Goal: Task Accomplishment & Management: Use online tool/utility

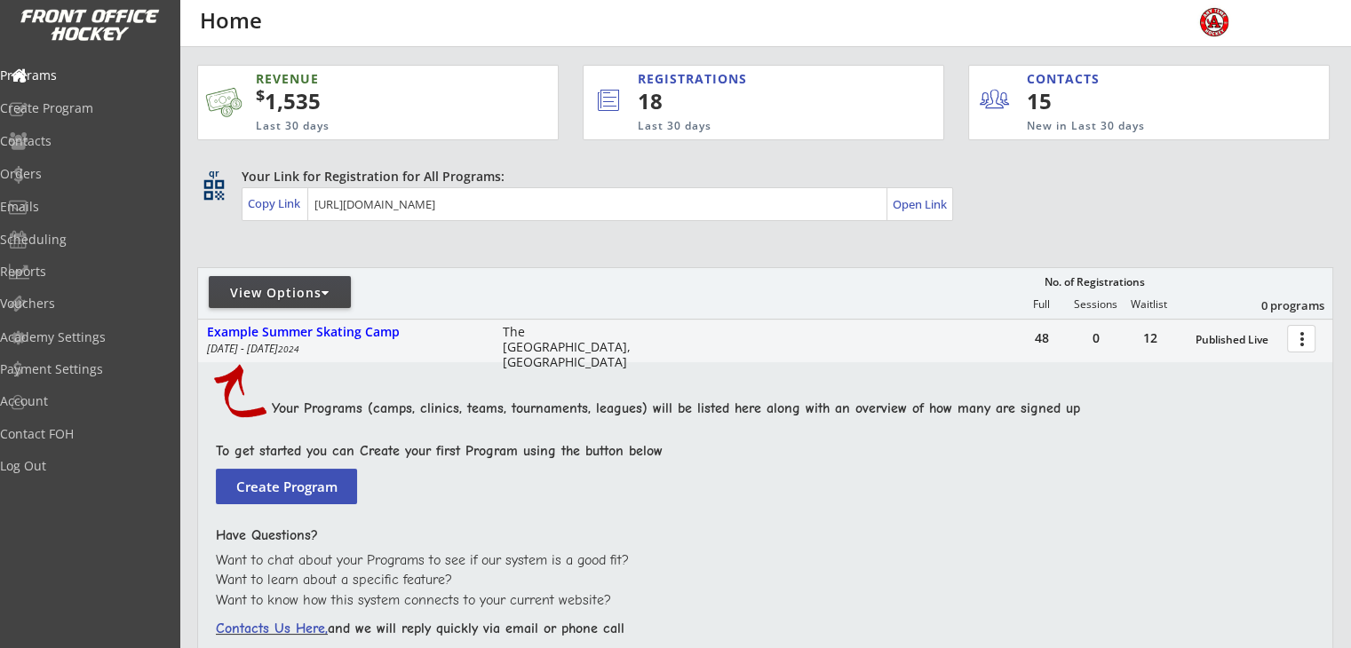
click at [327, 293] on div at bounding box center [325, 293] width 8 height 12
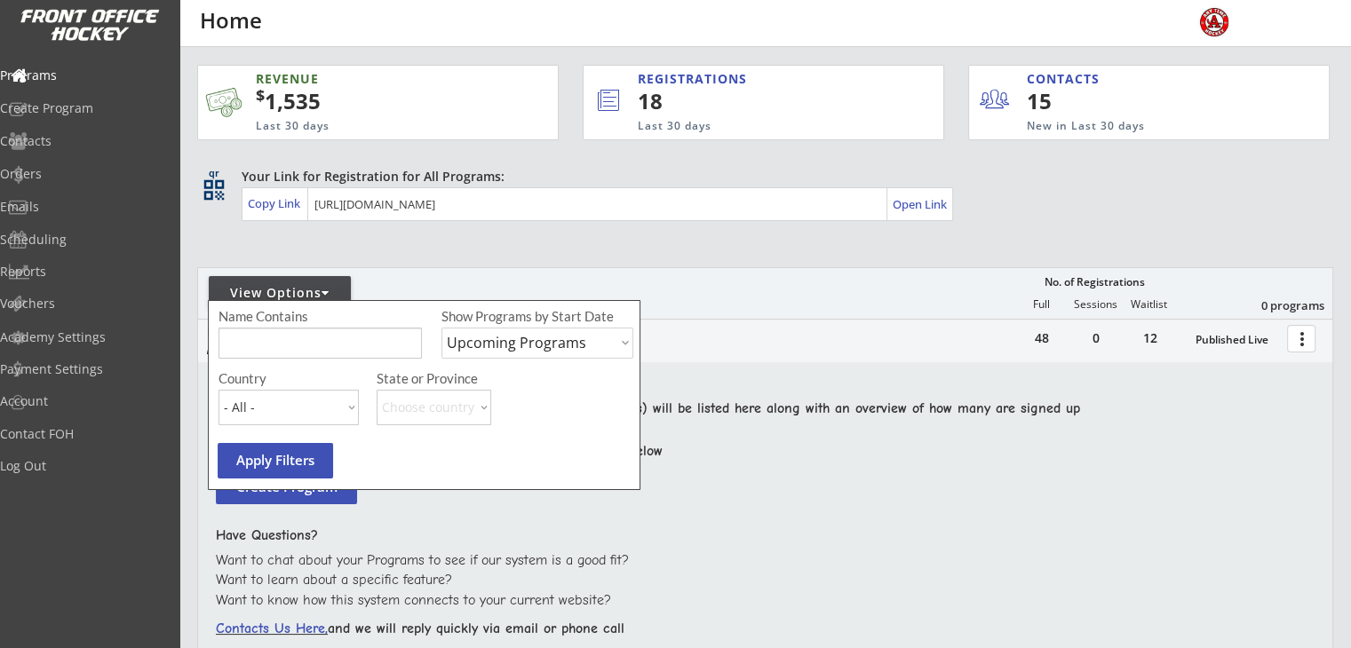
click at [497, 342] on select "Upcoming Programs Past Programs Specific Date Range" at bounding box center [537, 343] width 192 height 31
select select ""Past Programs""
click at [441, 328] on select "Upcoming Programs Past Programs Specific Date Range" at bounding box center [537, 343] width 192 height 31
click at [288, 452] on button "Apply Filters" at bounding box center [275, 461] width 115 height 36
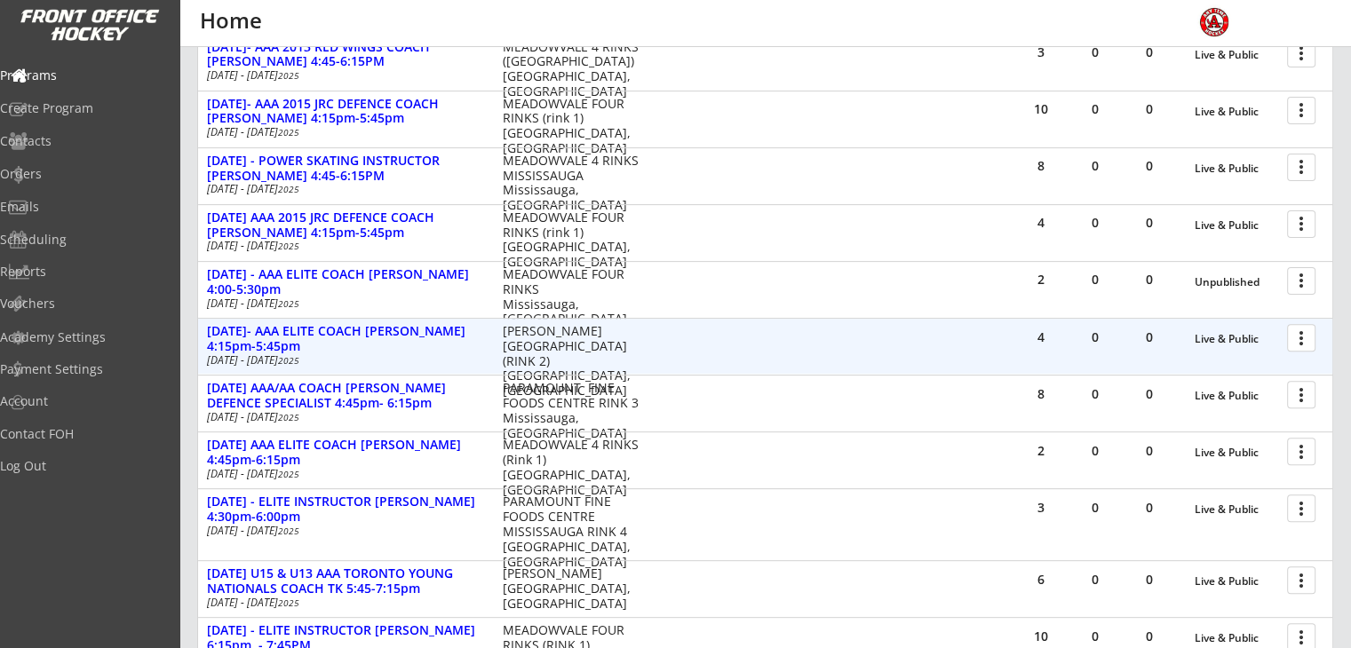
scroll to position [622, 0]
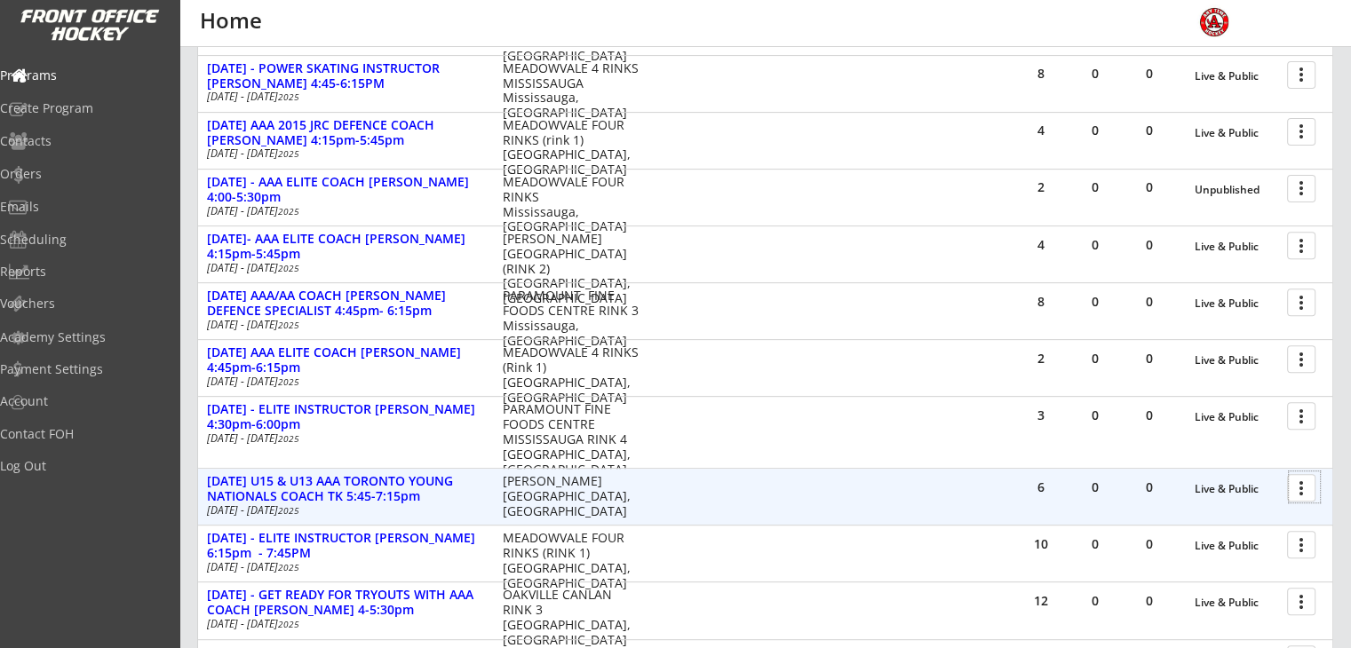
click at [1299, 488] on div at bounding box center [1304, 487] width 31 height 31
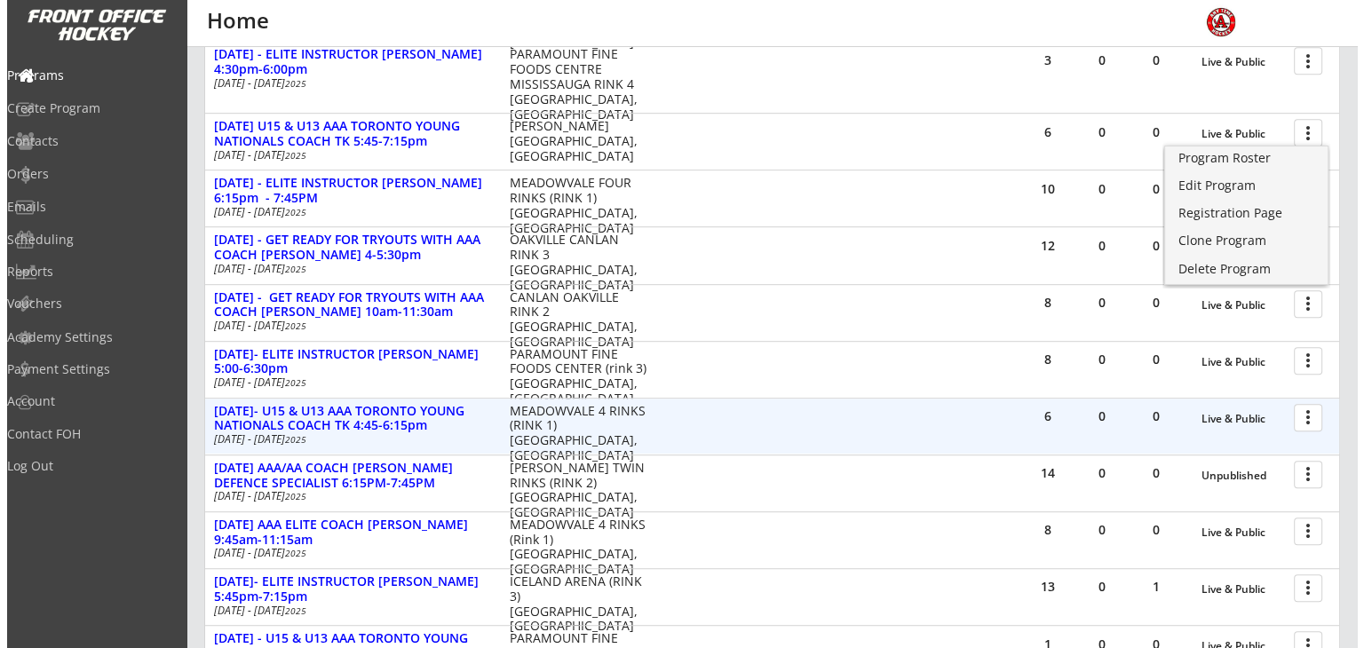
scroll to position [1066, 0]
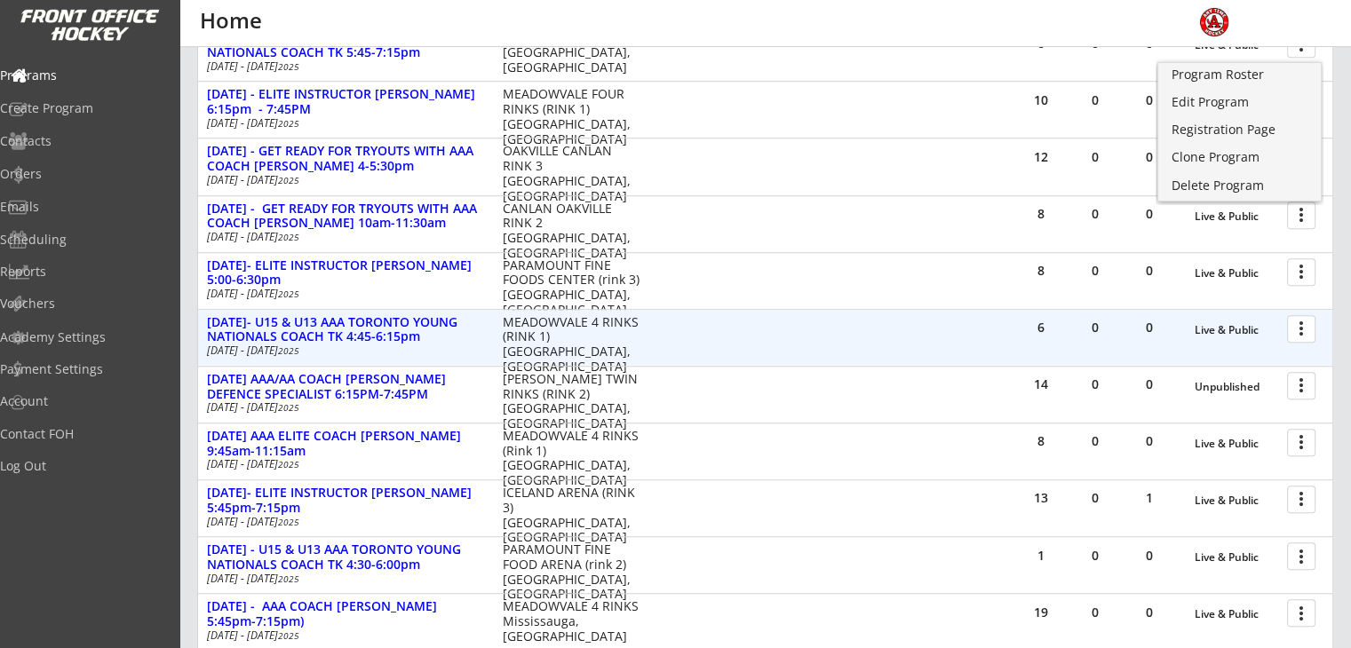
click at [1303, 324] on div at bounding box center [1304, 328] width 31 height 31
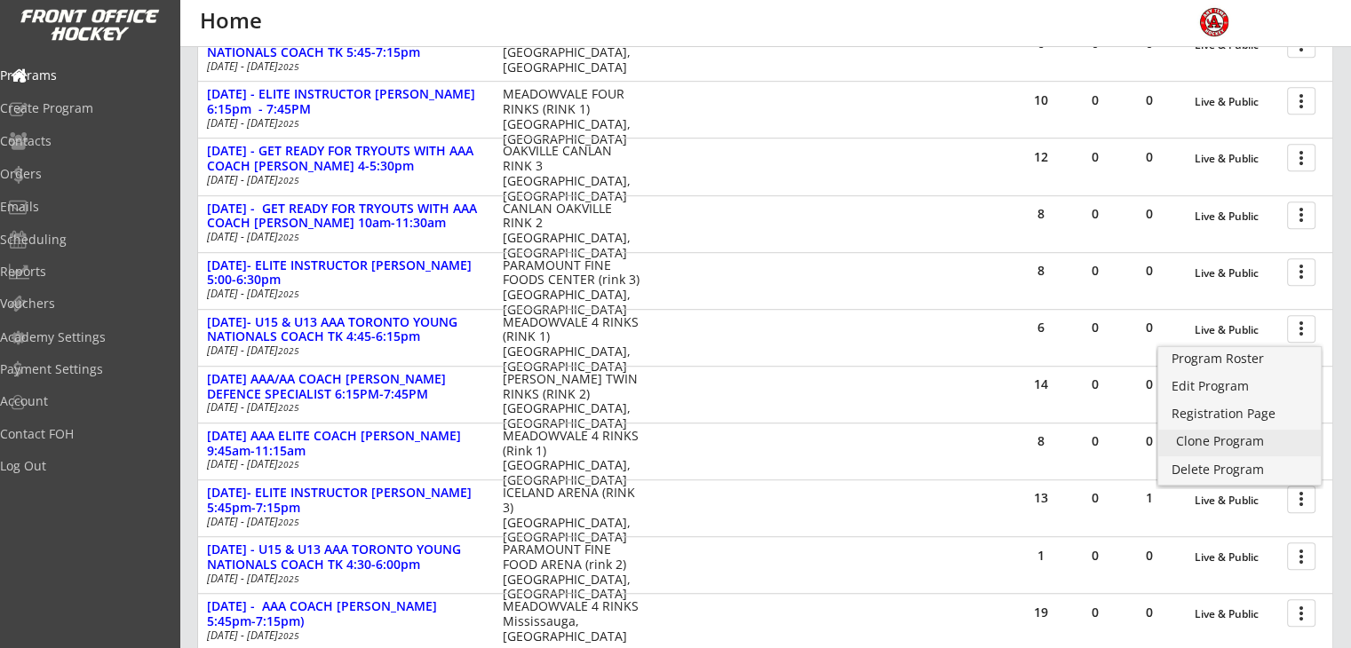
click at [1202, 439] on div "Clone Program" at bounding box center [1239, 441] width 127 height 12
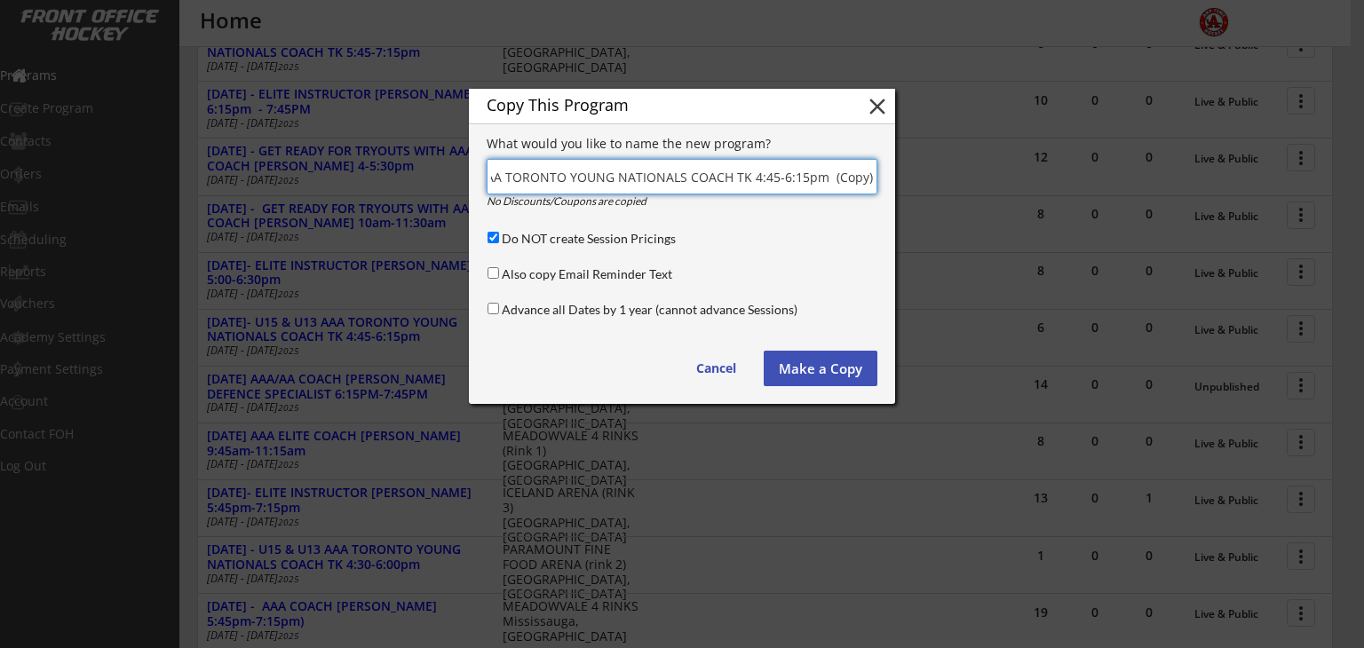
scroll to position [0, 0]
drag, startPoint x: 520, startPoint y: 177, endPoint x: 433, endPoint y: 177, distance: 87.0
drag, startPoint x: 631, startPoint y: 176, endPoint x: 691, endPoint y: 195, distance: 62.6
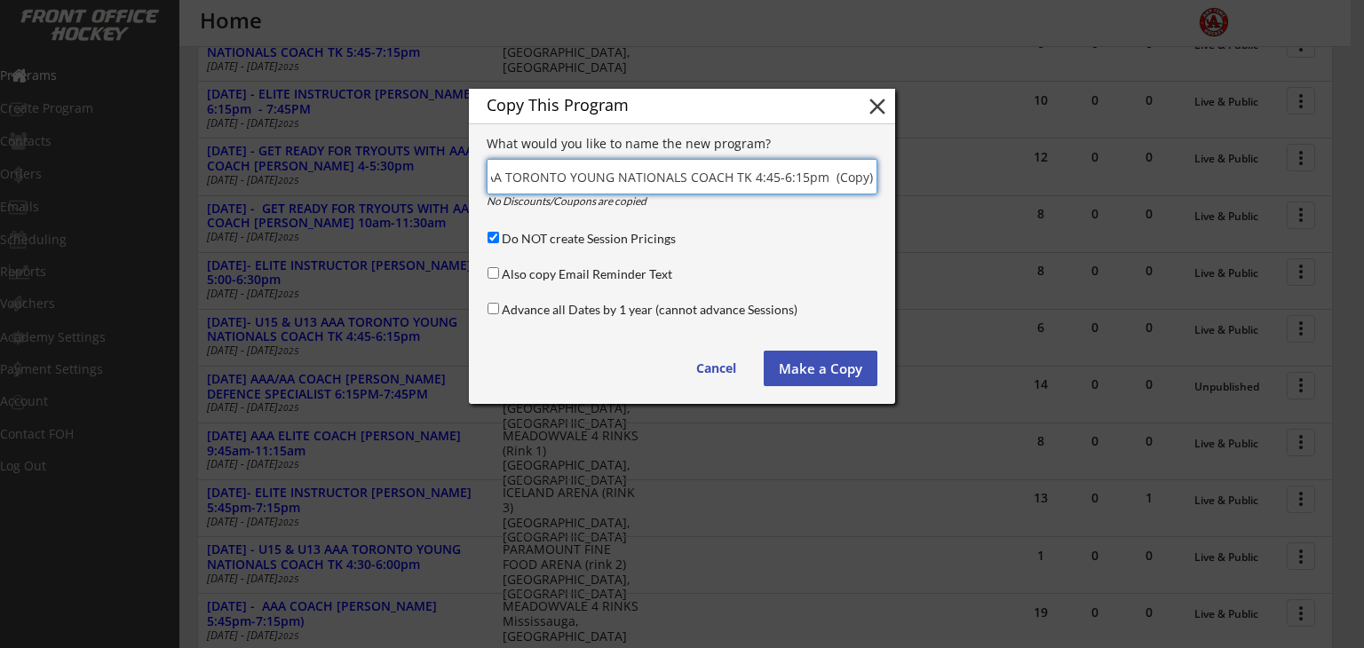
click at [691, 195] on div "Copy This Program close What would you like to name the new program? No Discoun…" at bounding box center [682, 246] width 426 height 315
click at [704, 179] on input "input" at bounding box center [682, 177] width 391 height 36
click at [700, 179] on input "input" at bounding box center [682, 177] width 391 height 36
type input "[DATE]- COACH T.K. 4PM-5;30PM"
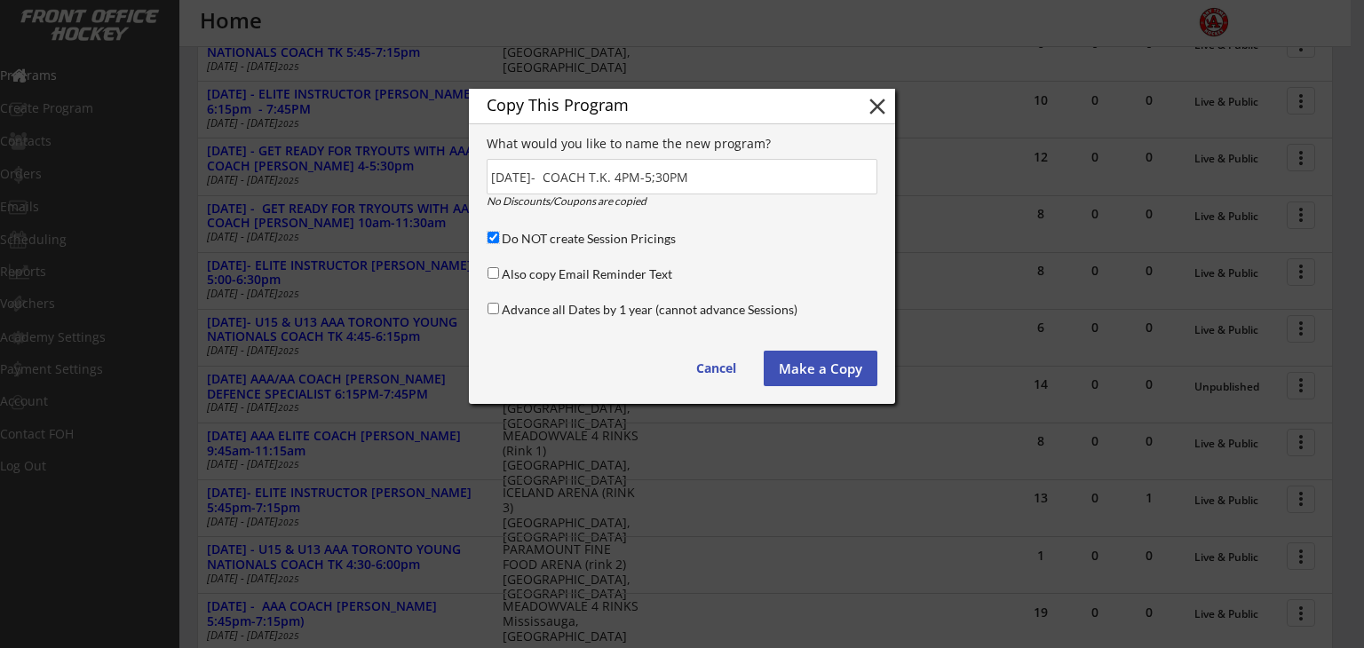
click at [494, 241] on input "Do NOT create Session Pricings" at bounding box center [494, 238] width 12 height 12
checkbox input "false"
click at [812, 369] on button "Make a Copy" at bounding box center [821, 369] width 114 height 36
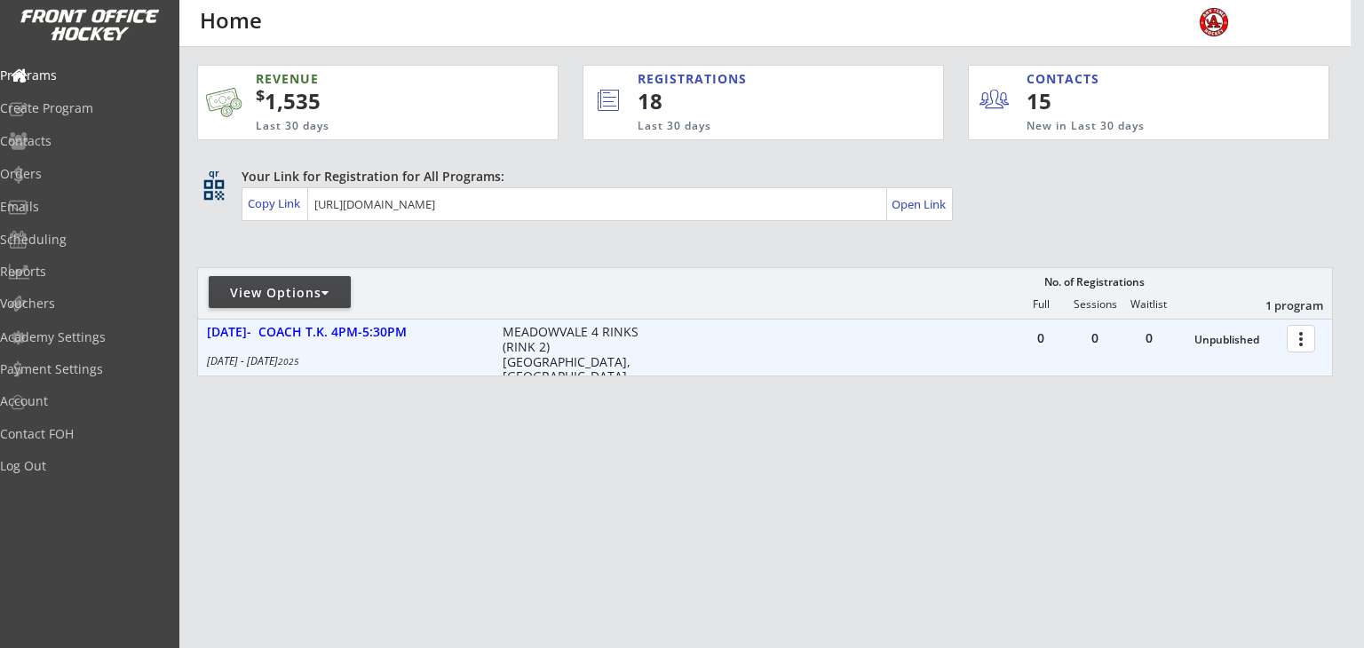
click at [1217, 340] on div "Unpublished" at bounding box center [1235, 340] width 83 height 12
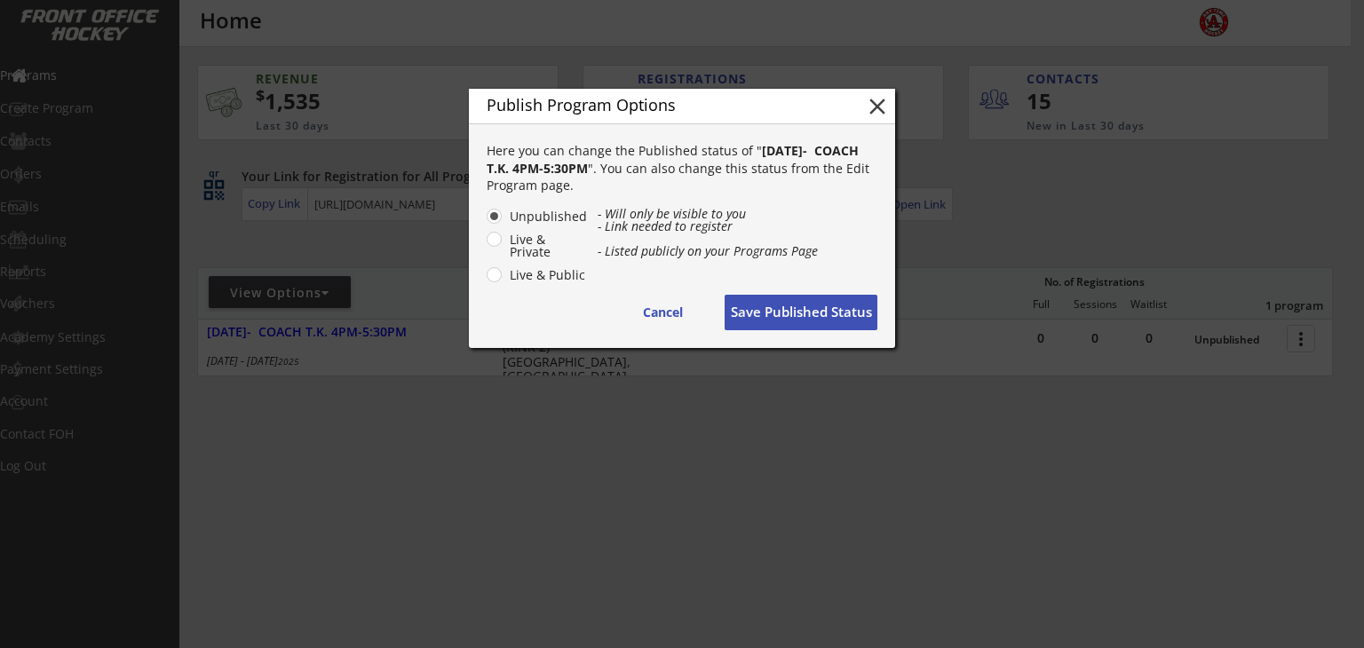
click at [511, 279] on label "Live & Public" at bounding box center [545, 275] width 83 height 12
click at [485, 222] on input "Live & Public" at bounding box center [479, 216] width 12 height 12
radio input "true"
click at [819, 323] on button "Save Published Status" at bounding box center [801, 313] width 153 height 36
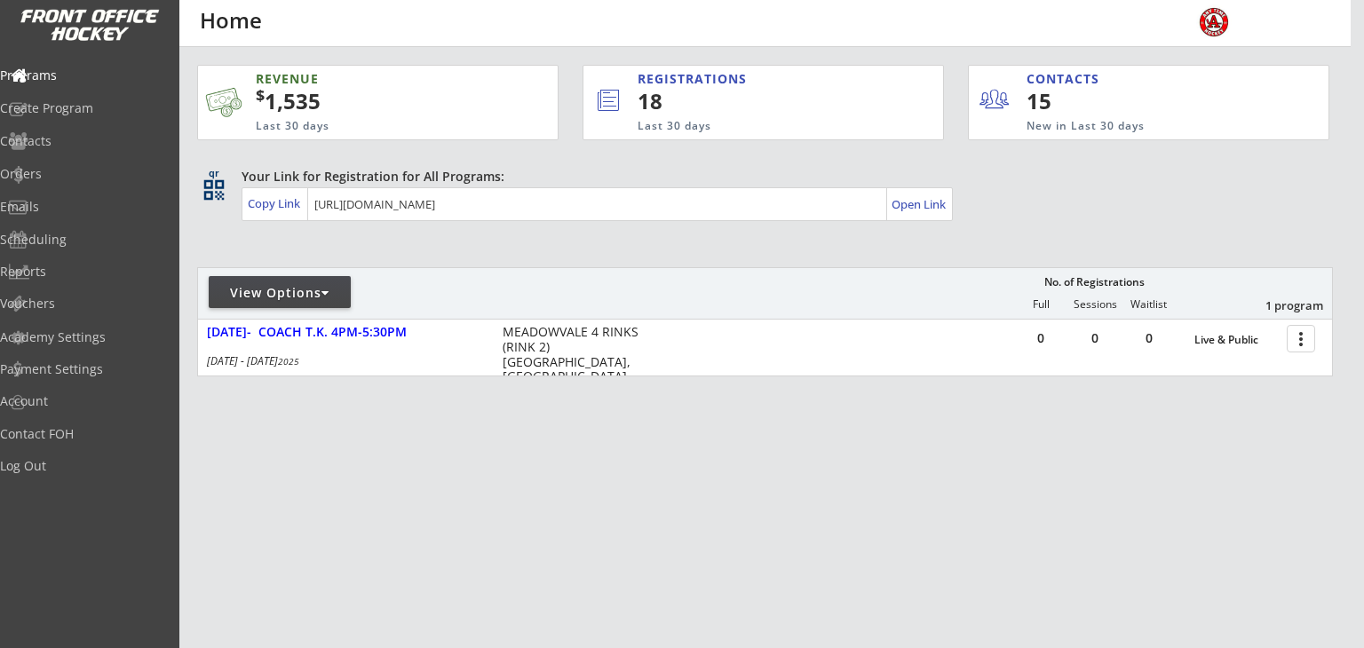
click at [83, 4] on div "Programs Create Program Contacts Orders Emails Scheduling Reports Vouchers Acad…" at bounding box center [89, 324] width 179 height 648
